Goal: Information Seeking & Learning: Learn about a topic

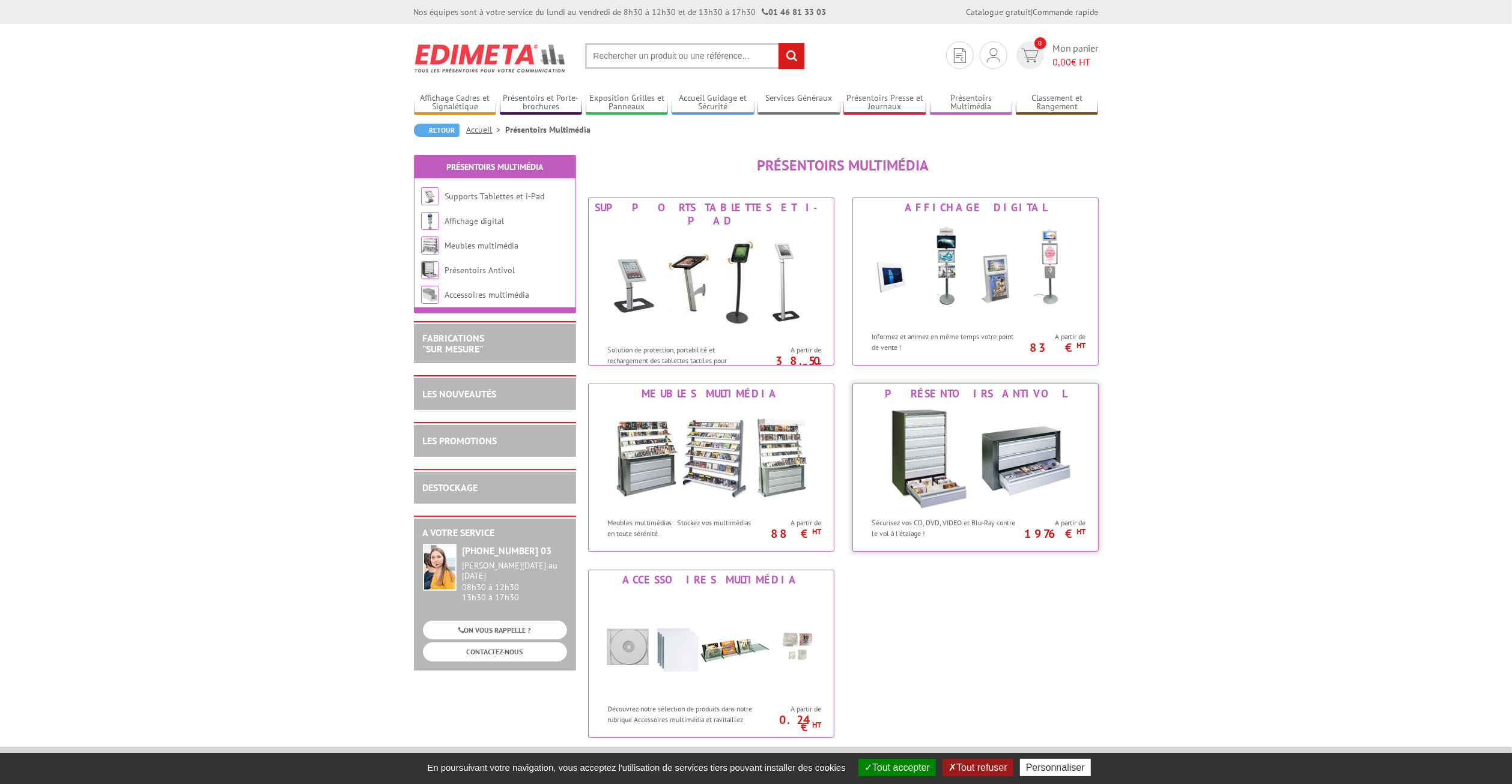
click at [982, 461] on img at bounding box center [975, 458] width 222 height 108
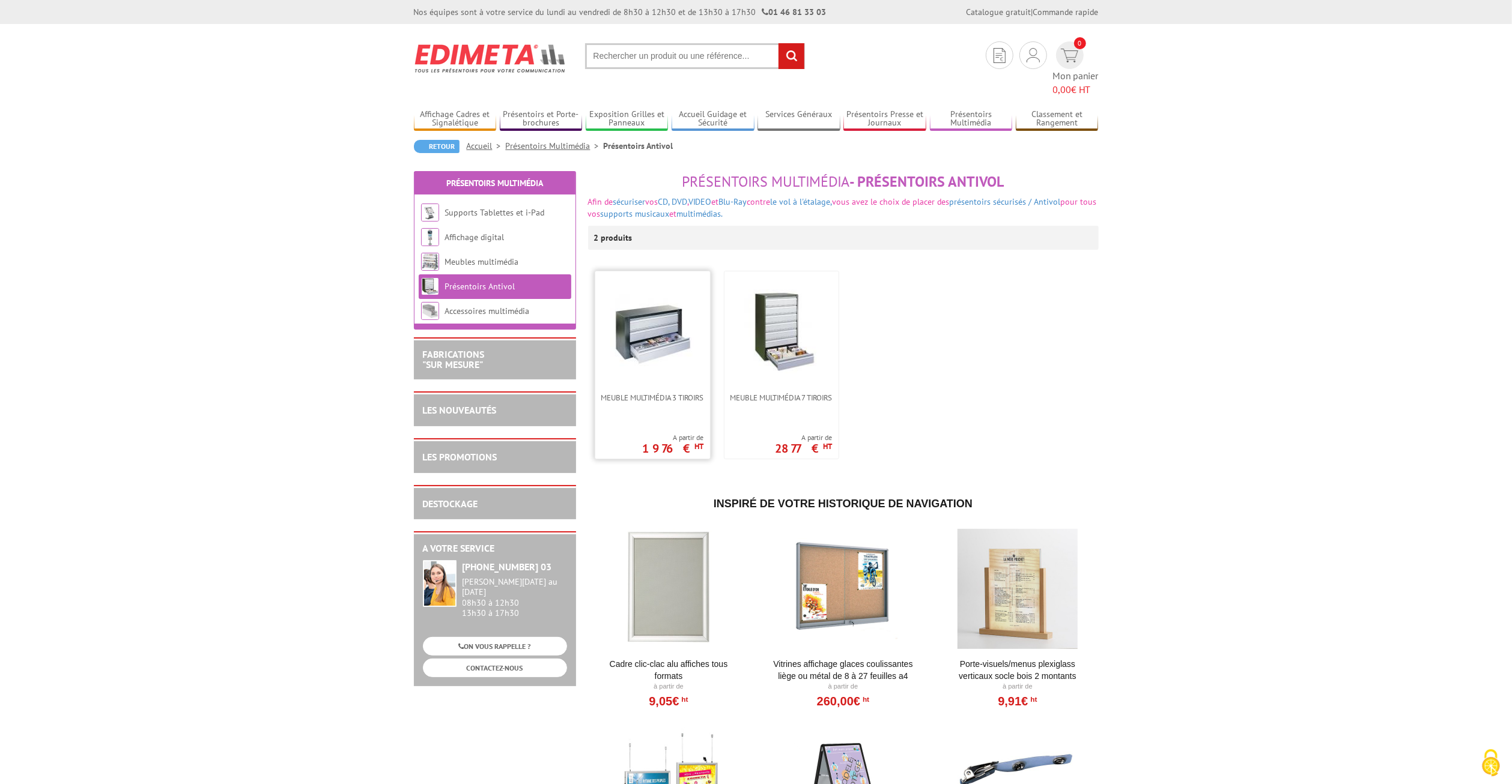
click at [653, 318] on img at bounding box center [652, 331] width 84 height 84
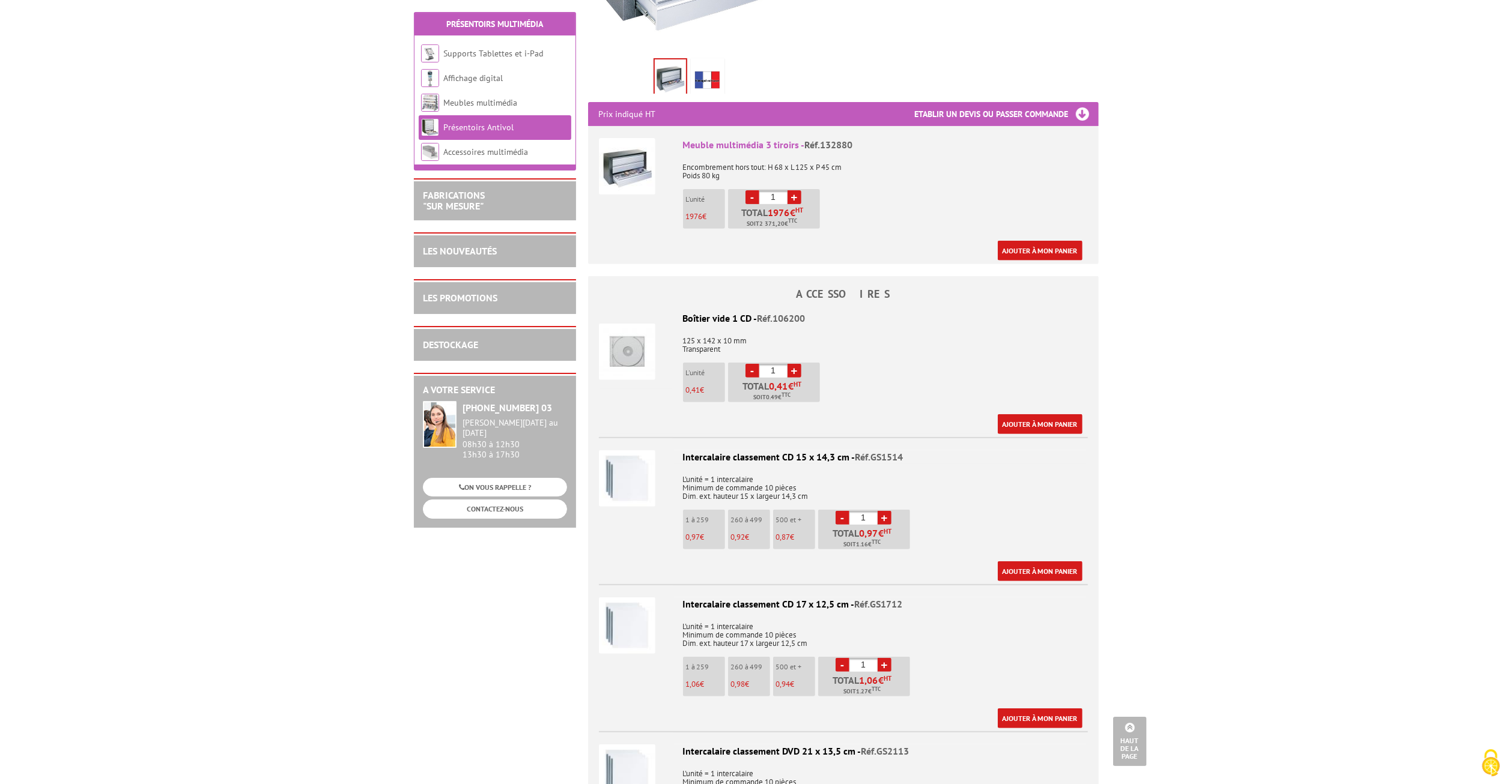
scroll to position [62, 0]
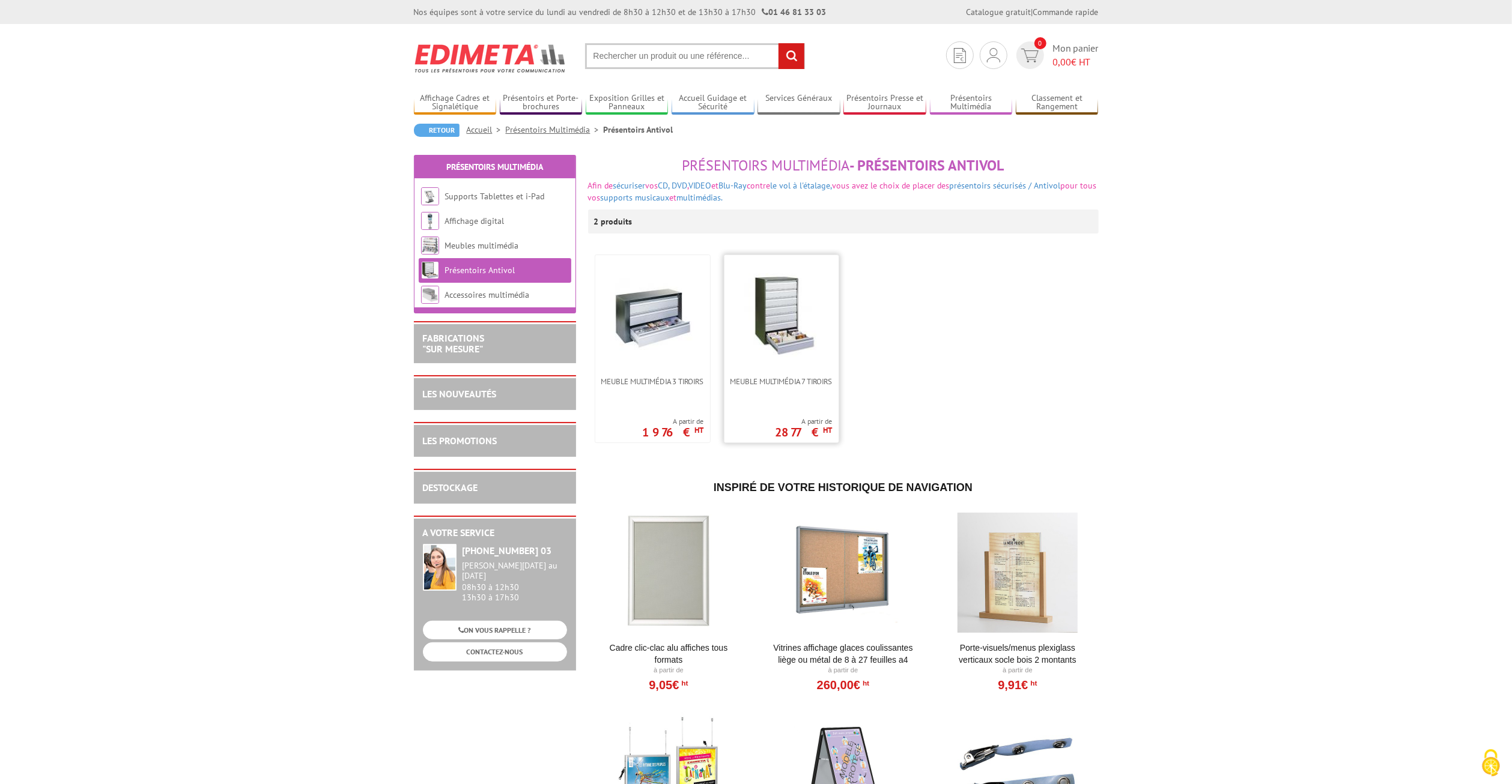
click at [804, 330] on img at bounding box center [781, 315] width 84 height 84
